Goal: Communication & Community: Answer question/provide support

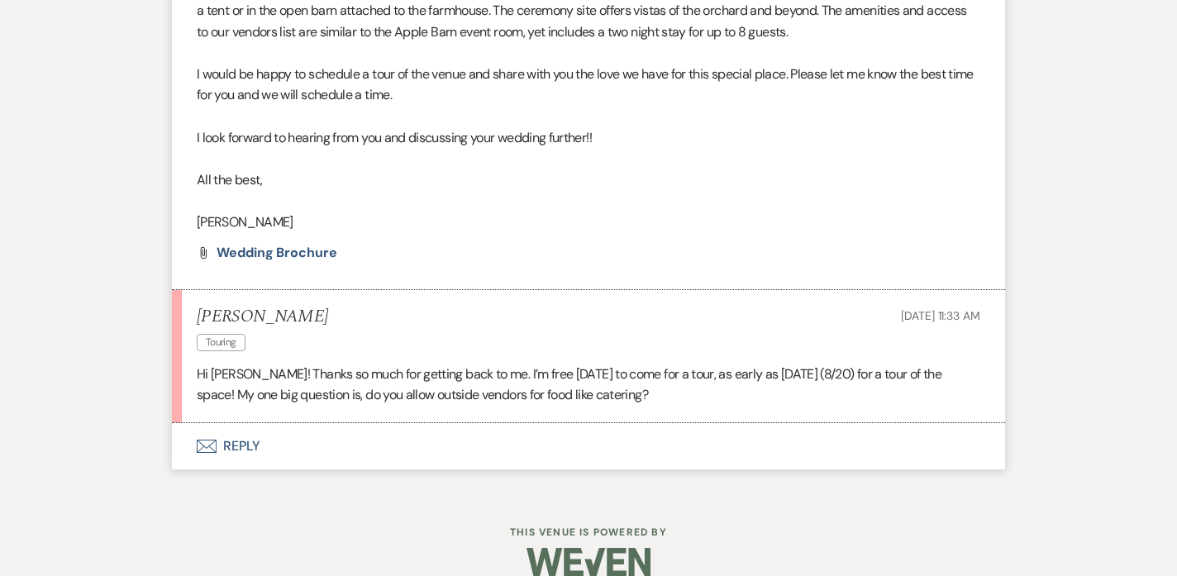
scroll to position [1525, 0]
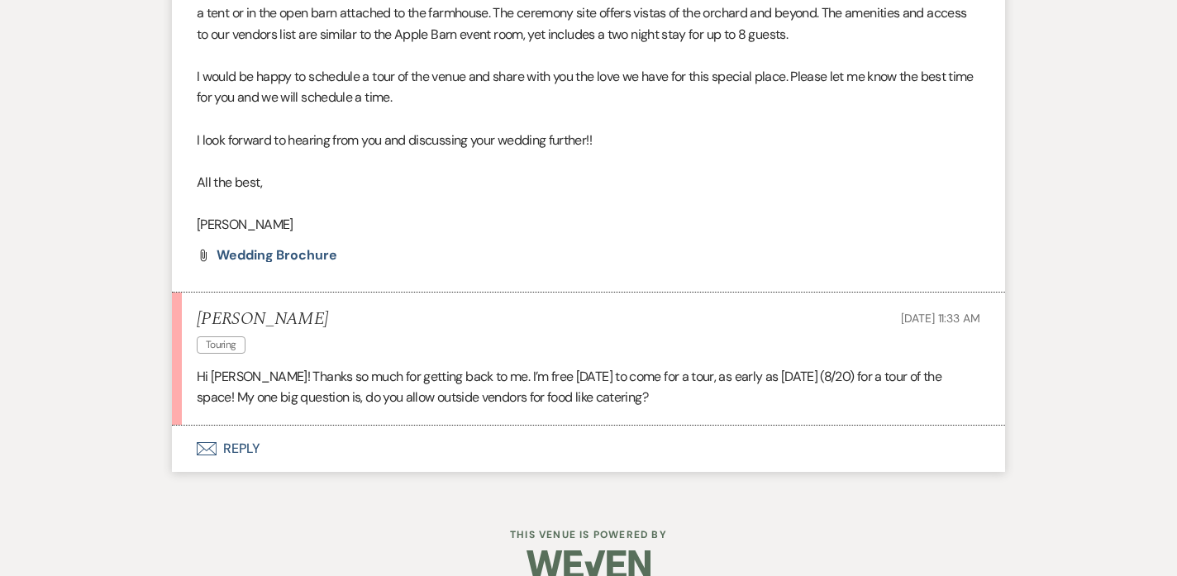
click at [243, 426] on button "Envelope Reply" at bounding box center [588, 449] width 833 height 46
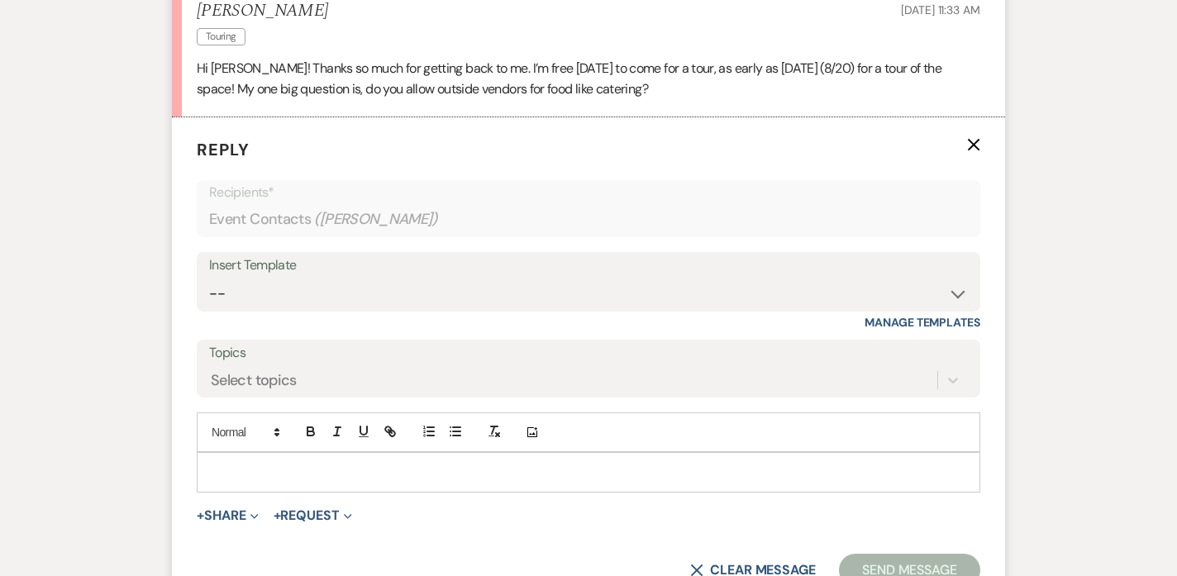
scroll to position [1834, 0]
click at [244, 462] on p at bounding box center [588, 471] width 757 height 18
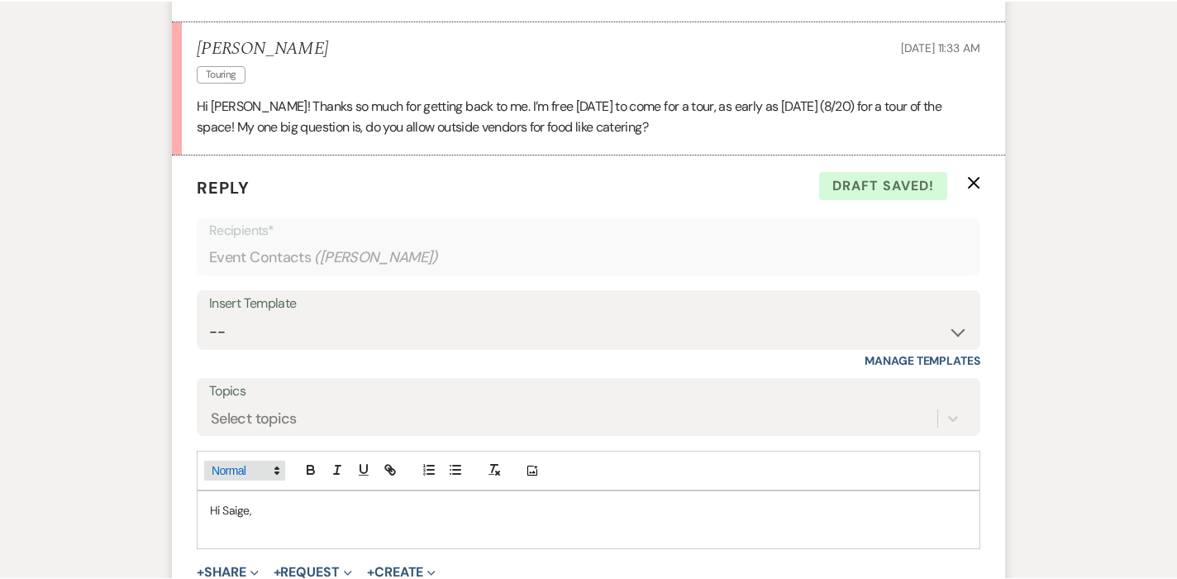
scroll to position [1799, 0]
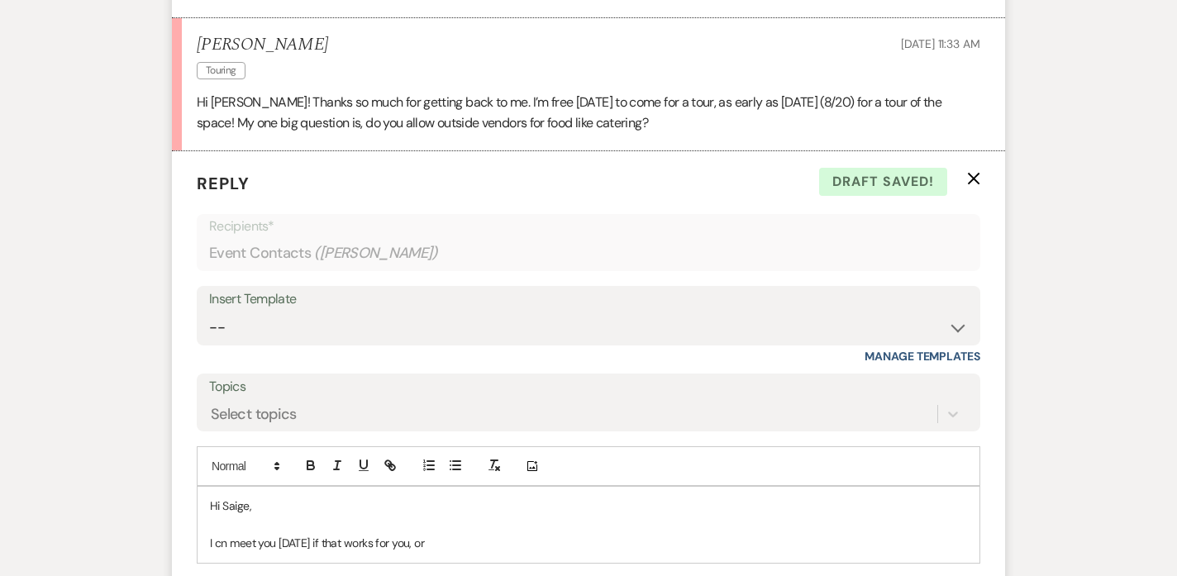
click at [221, 534] on p "I cn meet you [DATE] if that works for you, or" at bounding box center [588, 543] width 757 height 18
click at [335, 534] on p "I can meet you [DATE] if that works for you, or" at bounding box center [588, 543] width 757 height 18
click at [498, 534] on p "I can meet you [DATE] (8/20)if that works for you, or" at bounding box center [588, 543] width 757 height 18
click at [369, 534] on p "I can meet you [DATE] (8/20)if that works for you. I will be in" at bounding box center [588, 543] width 757 height 18
click at [536, 534] on p "I can meet you [DATE] (8/20) if that works for you. I will be in" at bounding box center [588, 543] width 757 height 18
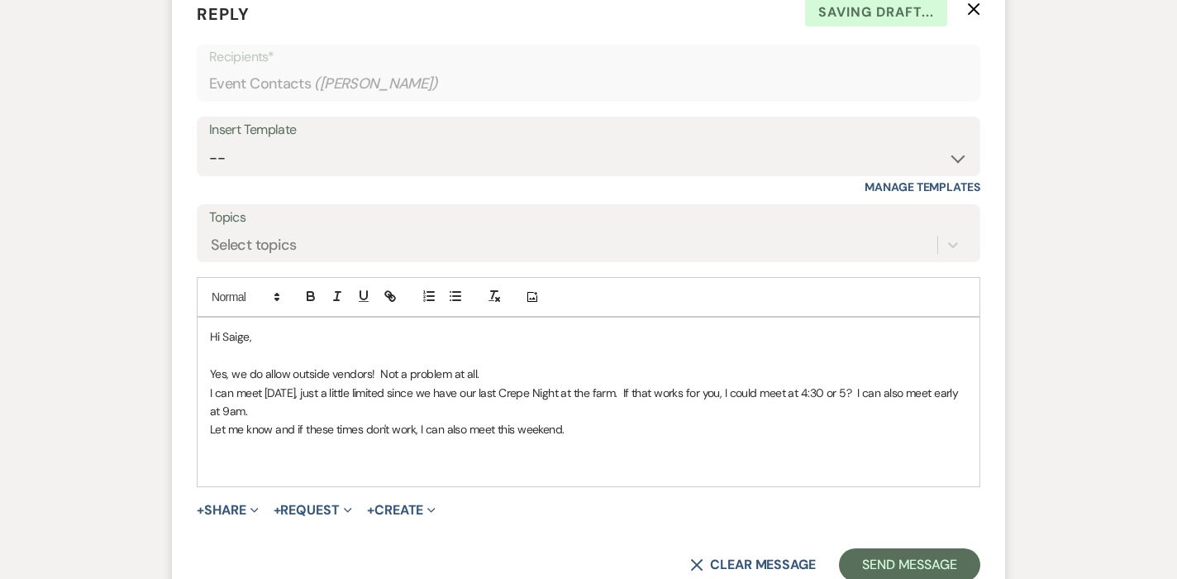
scroll to position [1971, 0]
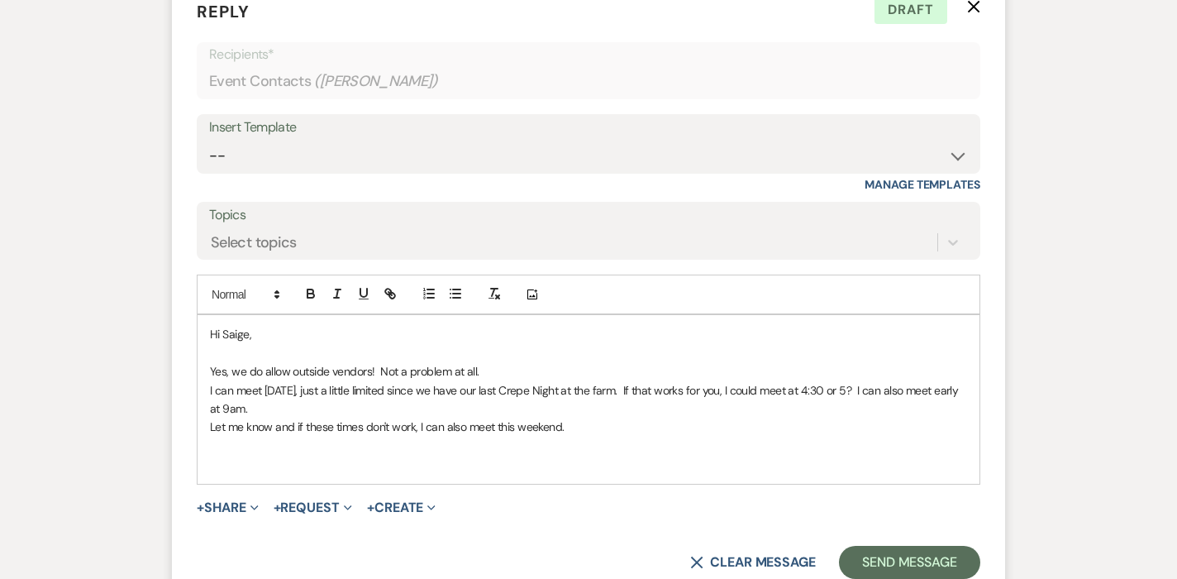
click at [312, 381] on p "I can meet [DATE], just a little limited since we have our last Crepe Night at …" at bounding box center [588, 399] width 757 height 37
click at [529, 381] on p "I can meet [DATE] (8/20), just a little limited since we have our last Crepe Ni…" at bounding box center [588, 399] width 757 height 37
click at [274, 417] on p "Let me know and if these times don't work, I can also meet this weekend." at bounding box center [588, 426] width 757 height 18
click at [616, 385] on p "I can meet [DATE] (8/20), just a little limited since we have our last Crepe Ni…" at bounding box center [588, 399] width 757 height 37
click at [593, 417] on p "Let me know, and if these times don't work, I can also meet this weekend." at bounding box center [588, 426] width 757 height 18
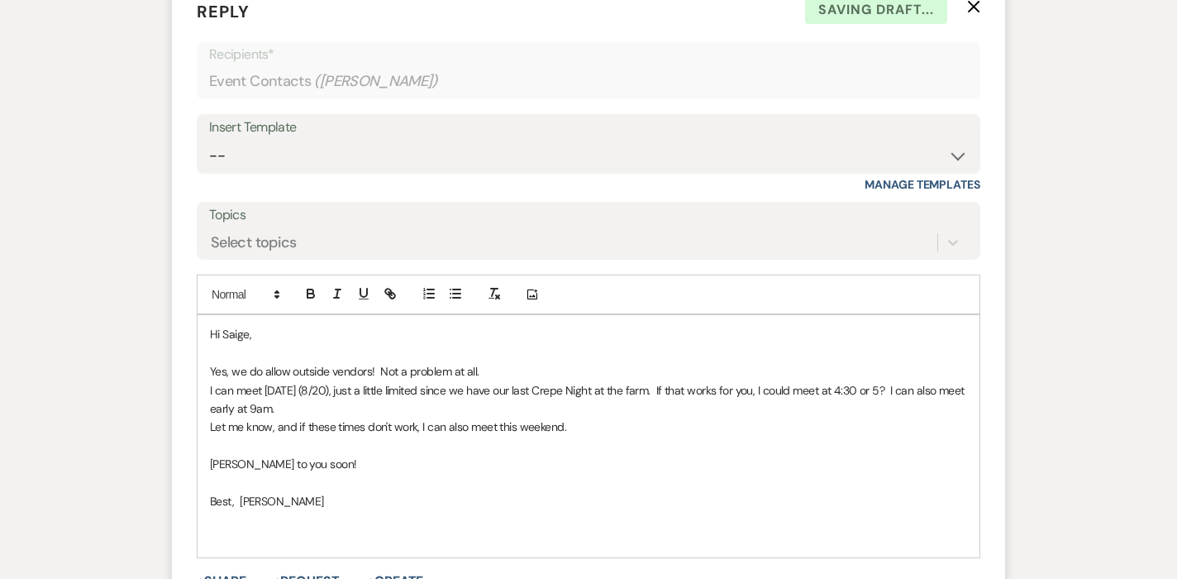
click at [220, 455] on p "[PERSON_NAME] to you soon!" at bounding box center [588, 464] width 757 height 18
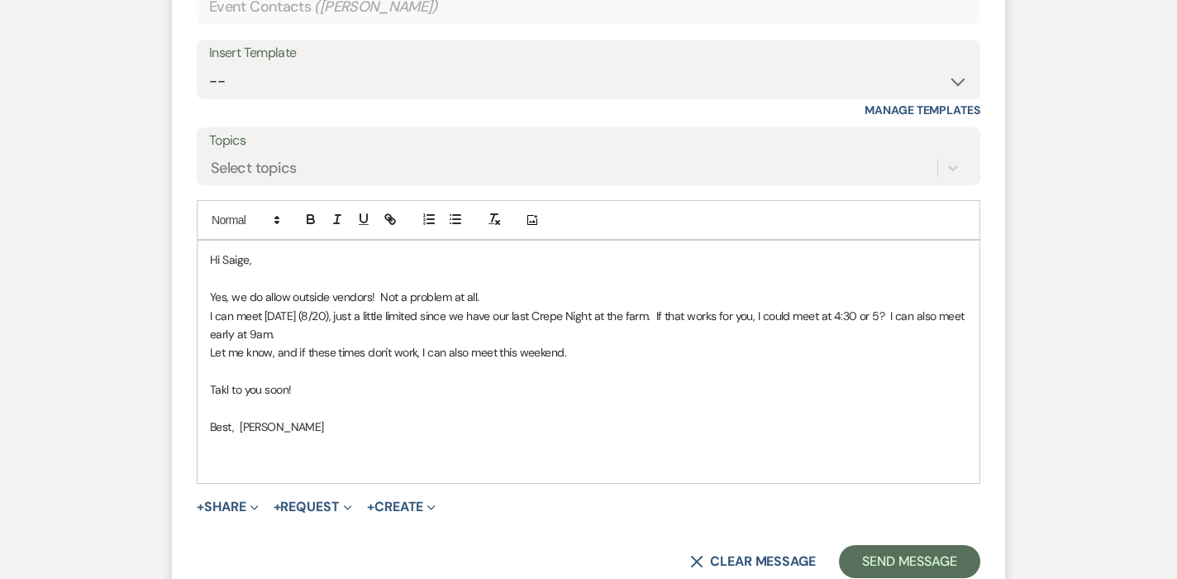
scroll to position [2063, 0]
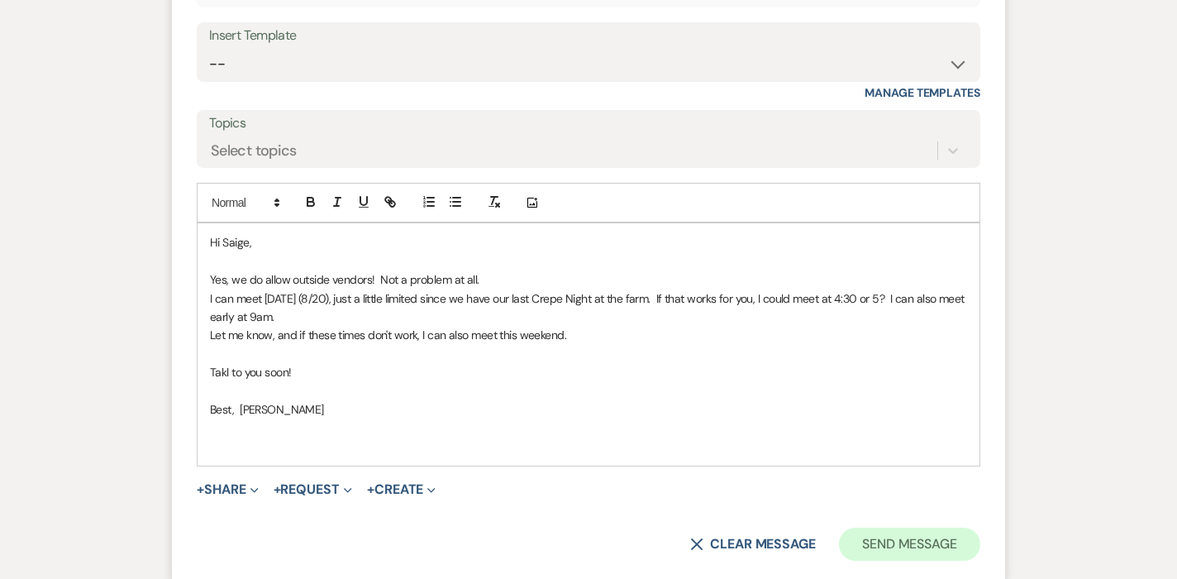
click at [892, 527] on button "Send Message" at bounding box center [909, 543] width 141 height 33
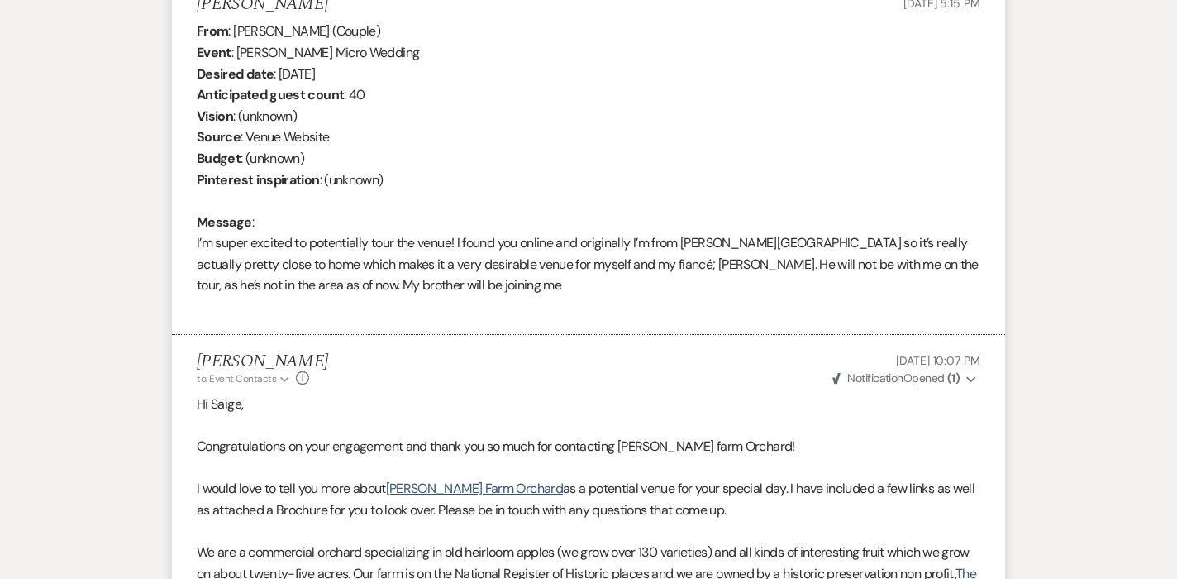
scroll to position [638, 0]
